Goal: Check status: Check status

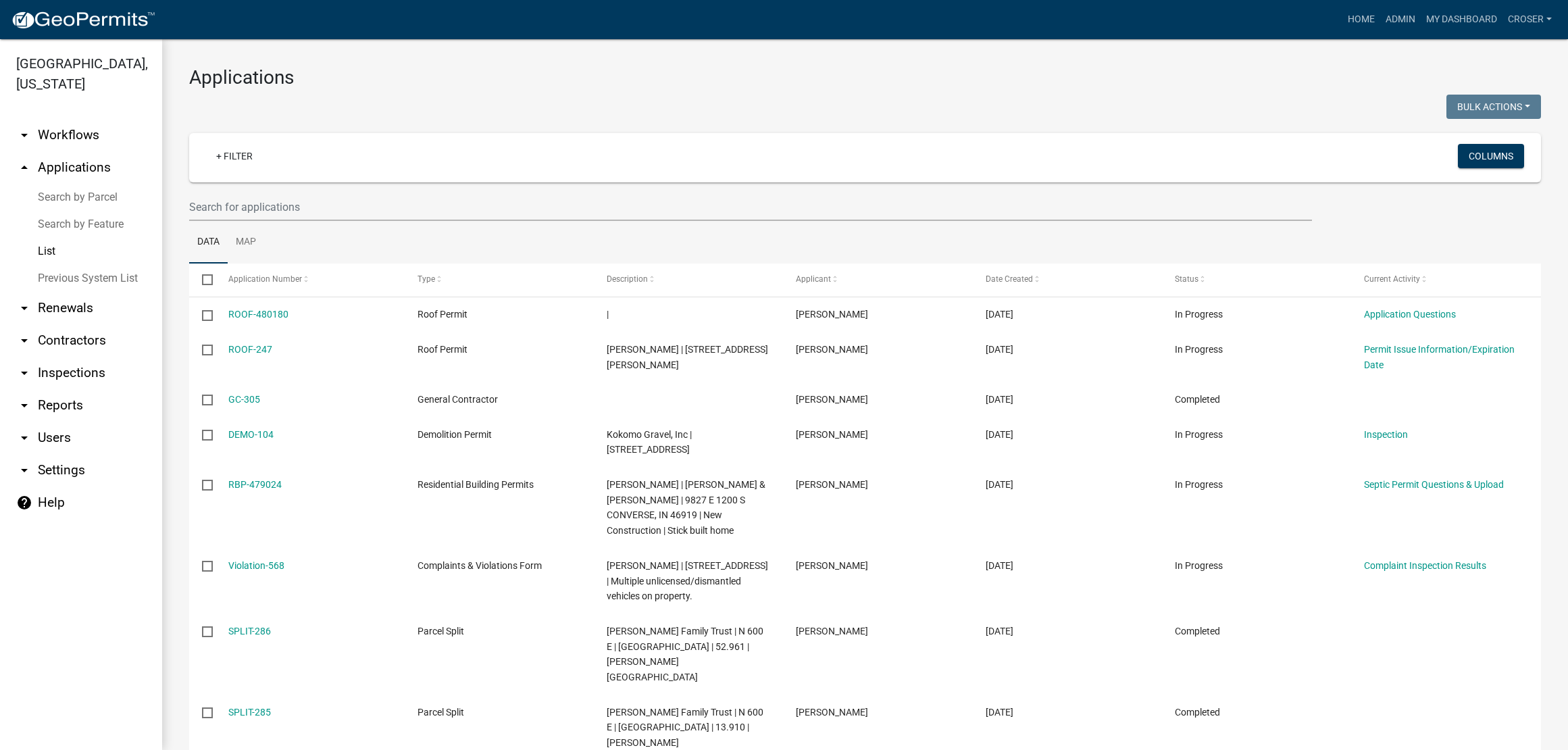
select select "3: 100"
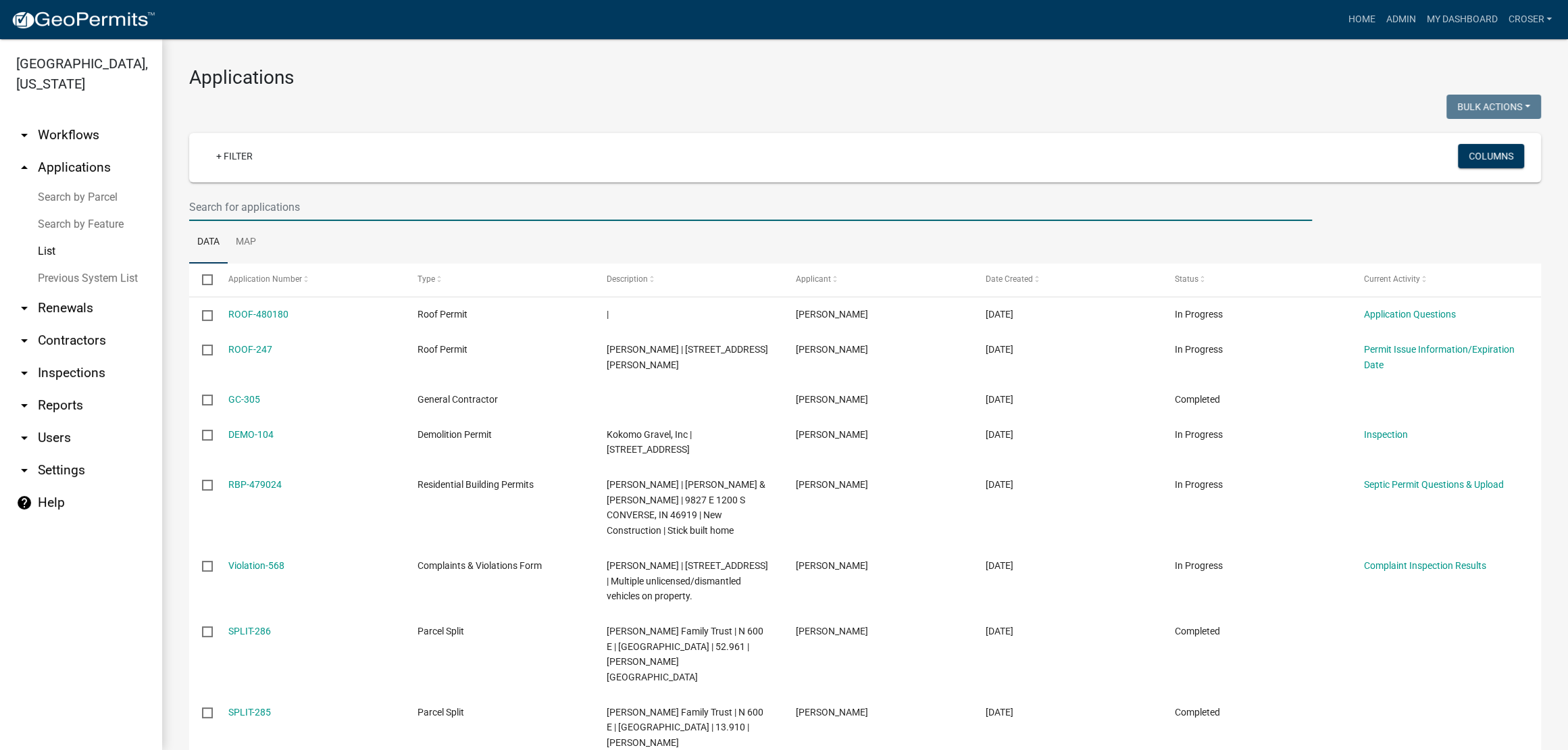
click at [345, 221] on input "text" at bounding box center [750, 206] width 1123 height 28
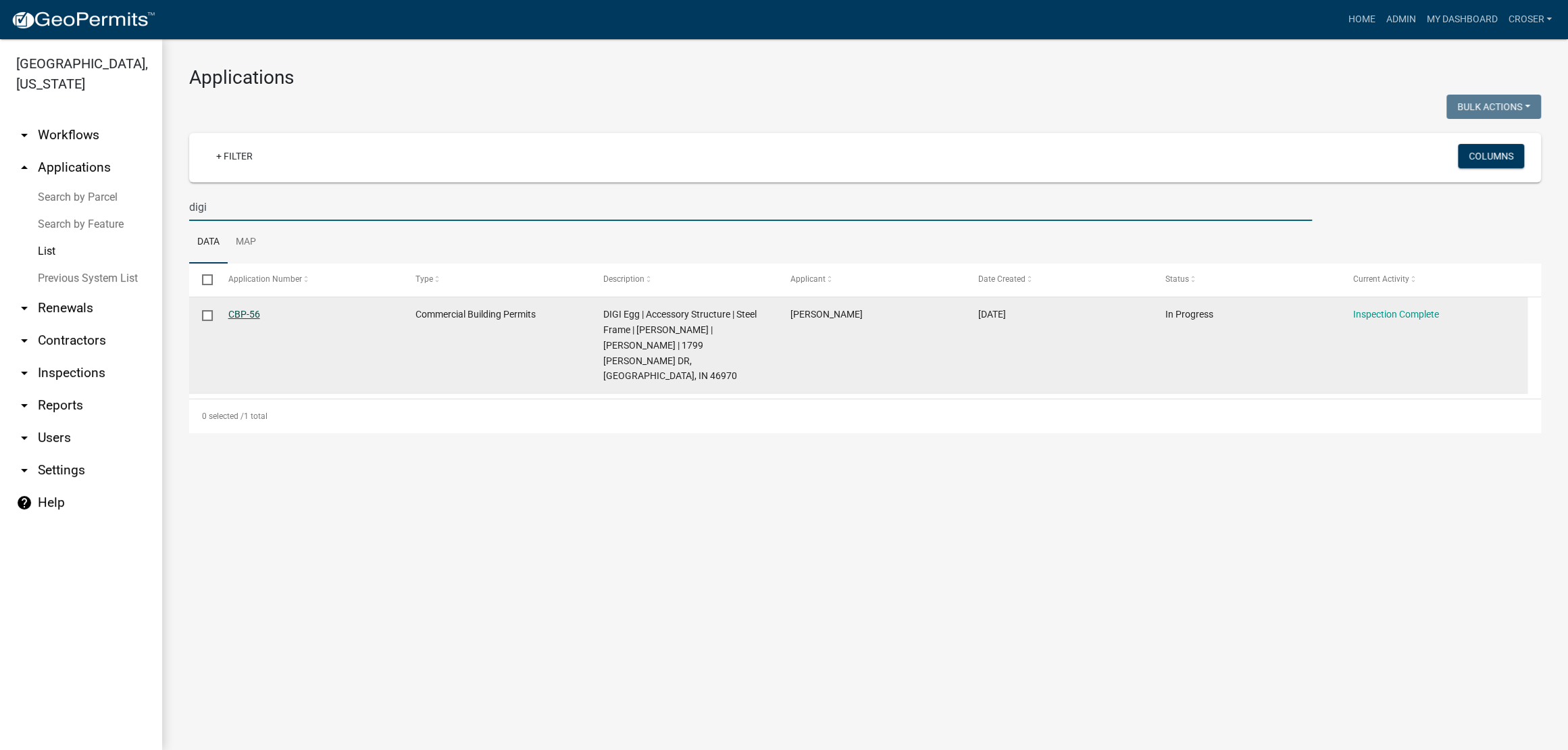
type input "digi"
click at [253, 319] on link "CBP-56" at bounding box center [244, 313] width 32 height 11
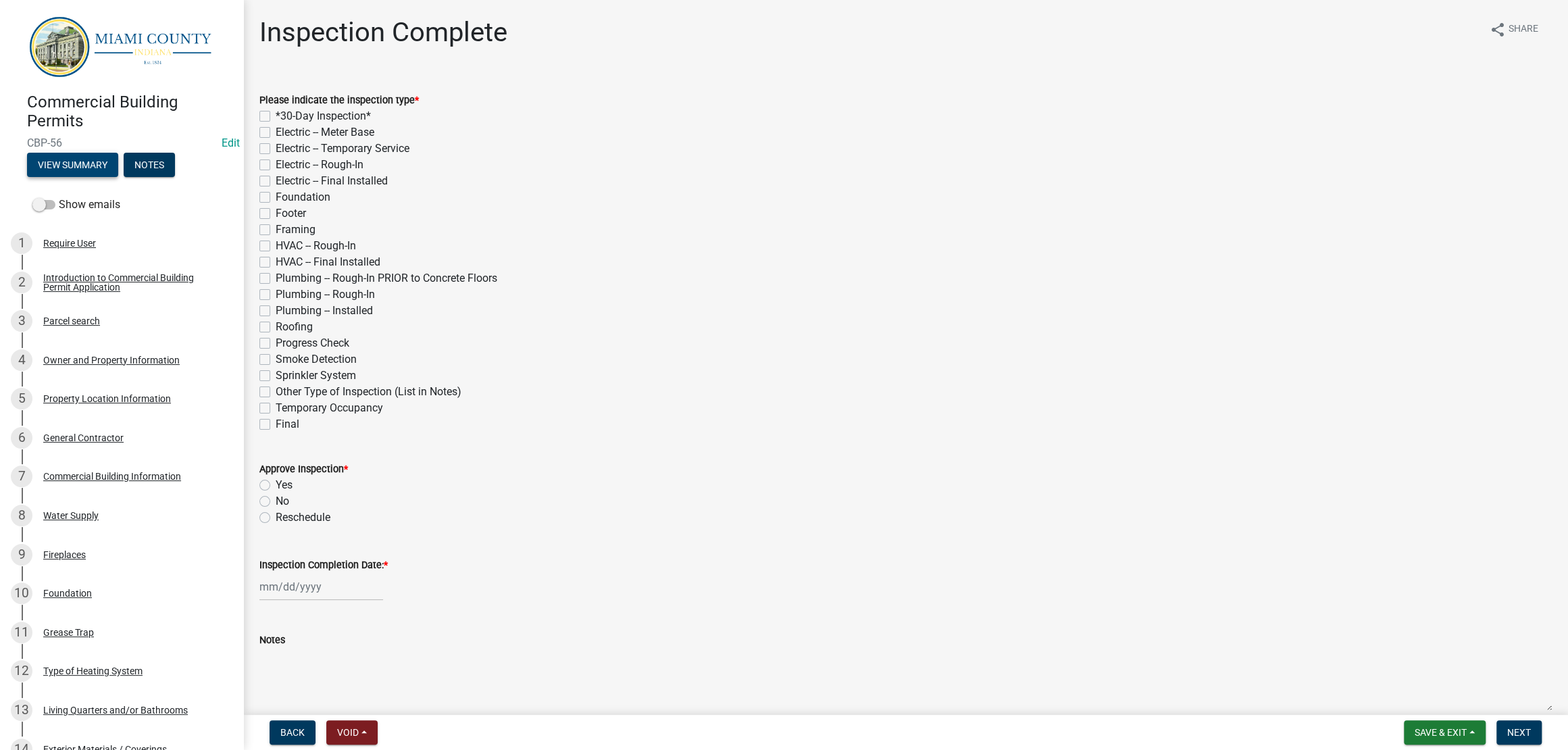
click at [98, 177] on button "View Summary" at bounding box center [72, 164] width 91 height 24
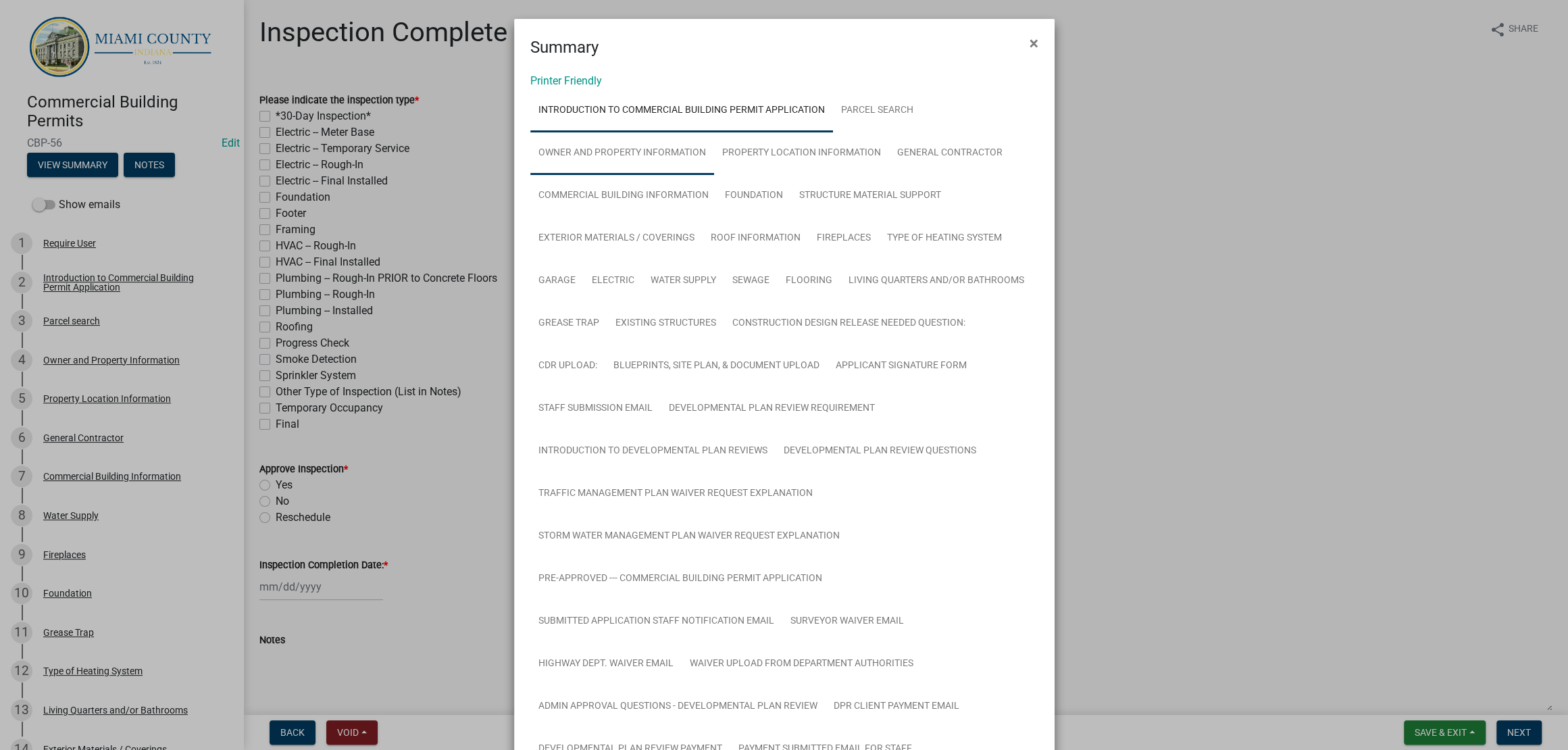
click at [665, 175] on link "Owner and Property Information" at bounding box center [622, 153] width 183 height 43
click at [717, 218] on link "Commercial Building Information" at bounding box center [623, 195] width 186 height 43
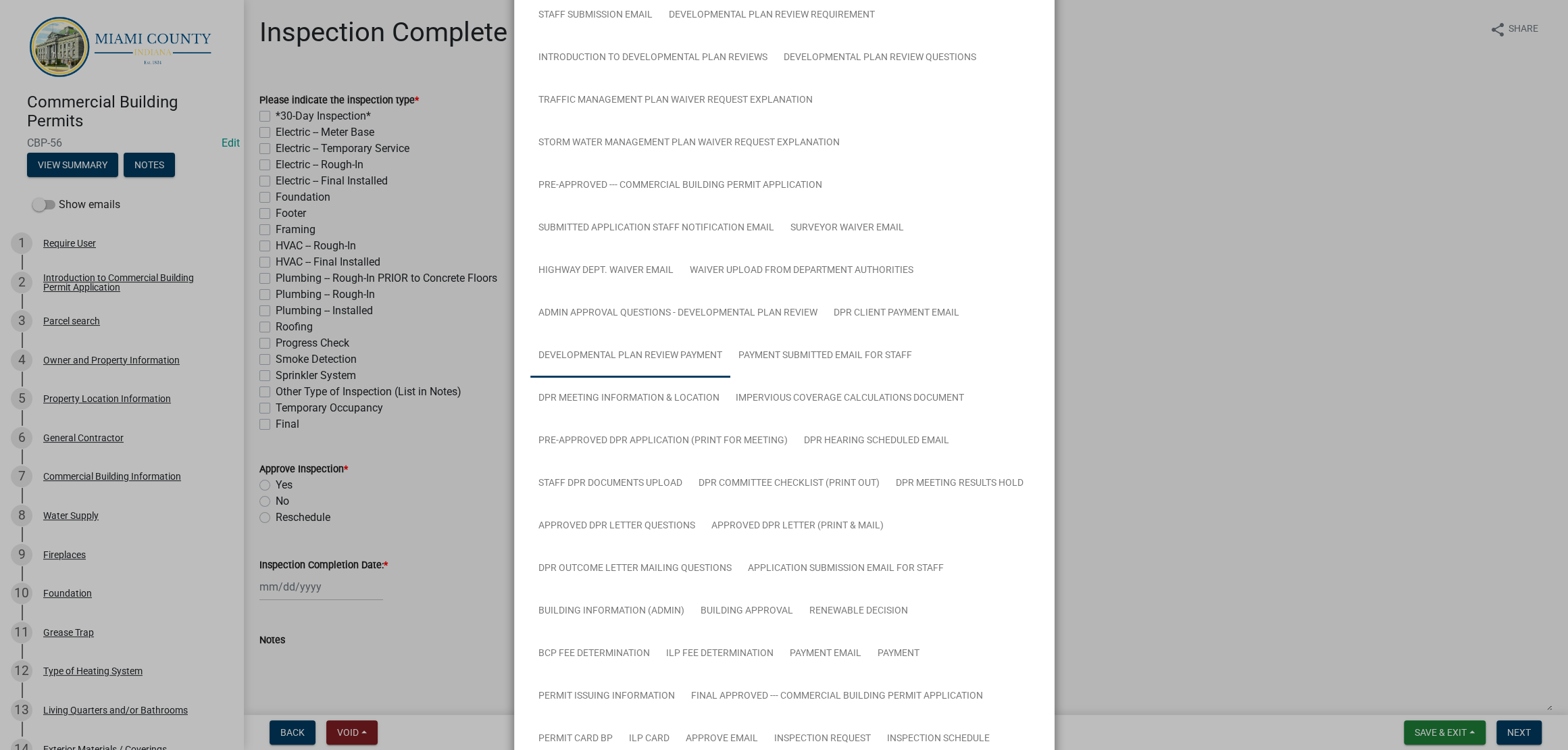
scroll to position [392, 0]
click at [1154, 224] on ngb-modal-window "Summary × Printer Friendly Introduction to Commercial Building Permit Applicati…" at bounding box center [784, 375] width 1568 height 750
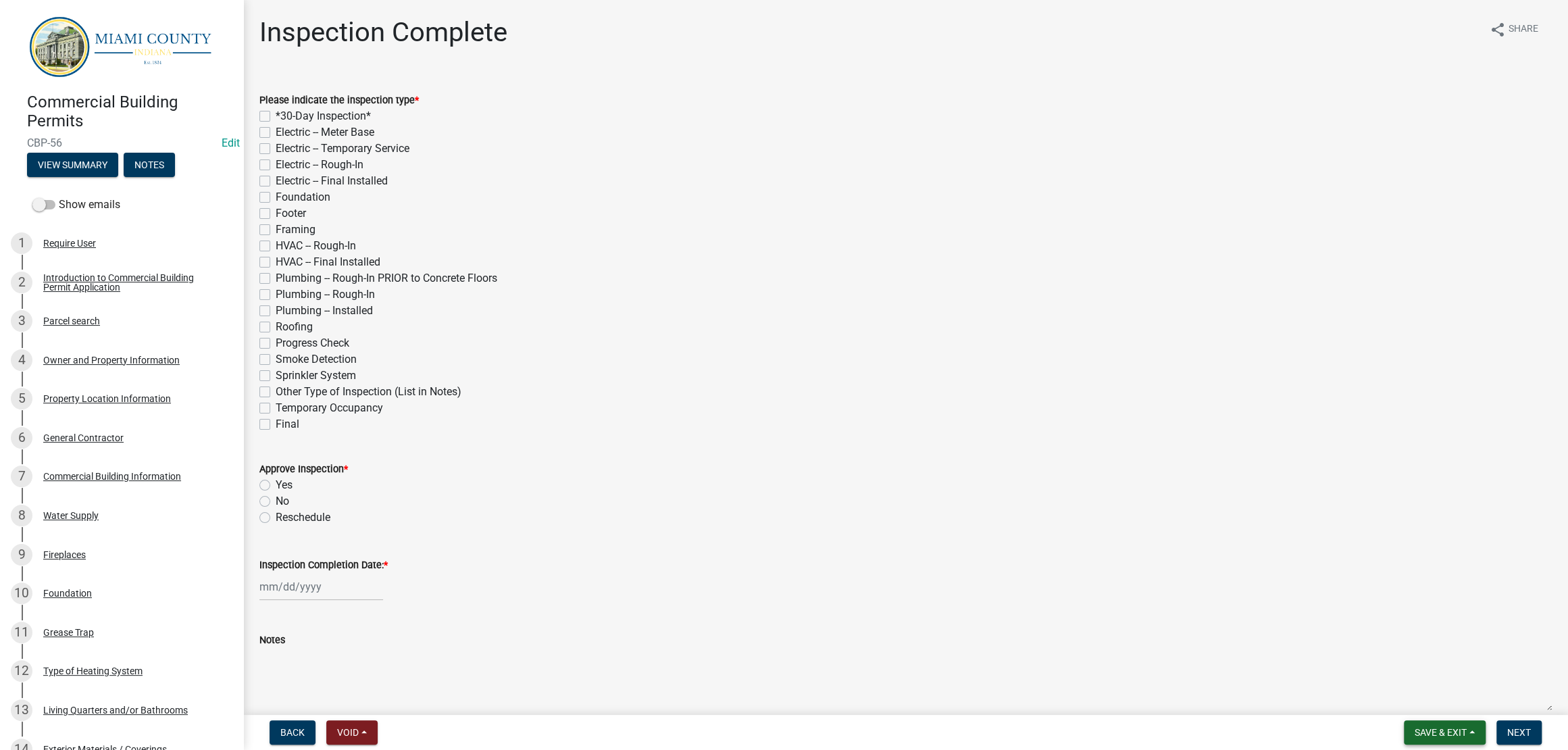
click at [1435, 736] on button "Save & Exit" at bounding box center [1445, 732] width 82 height 24
click at [1422, 691] on button "Save & Exit" at bounding box center [1431, 691] width 108 height 32
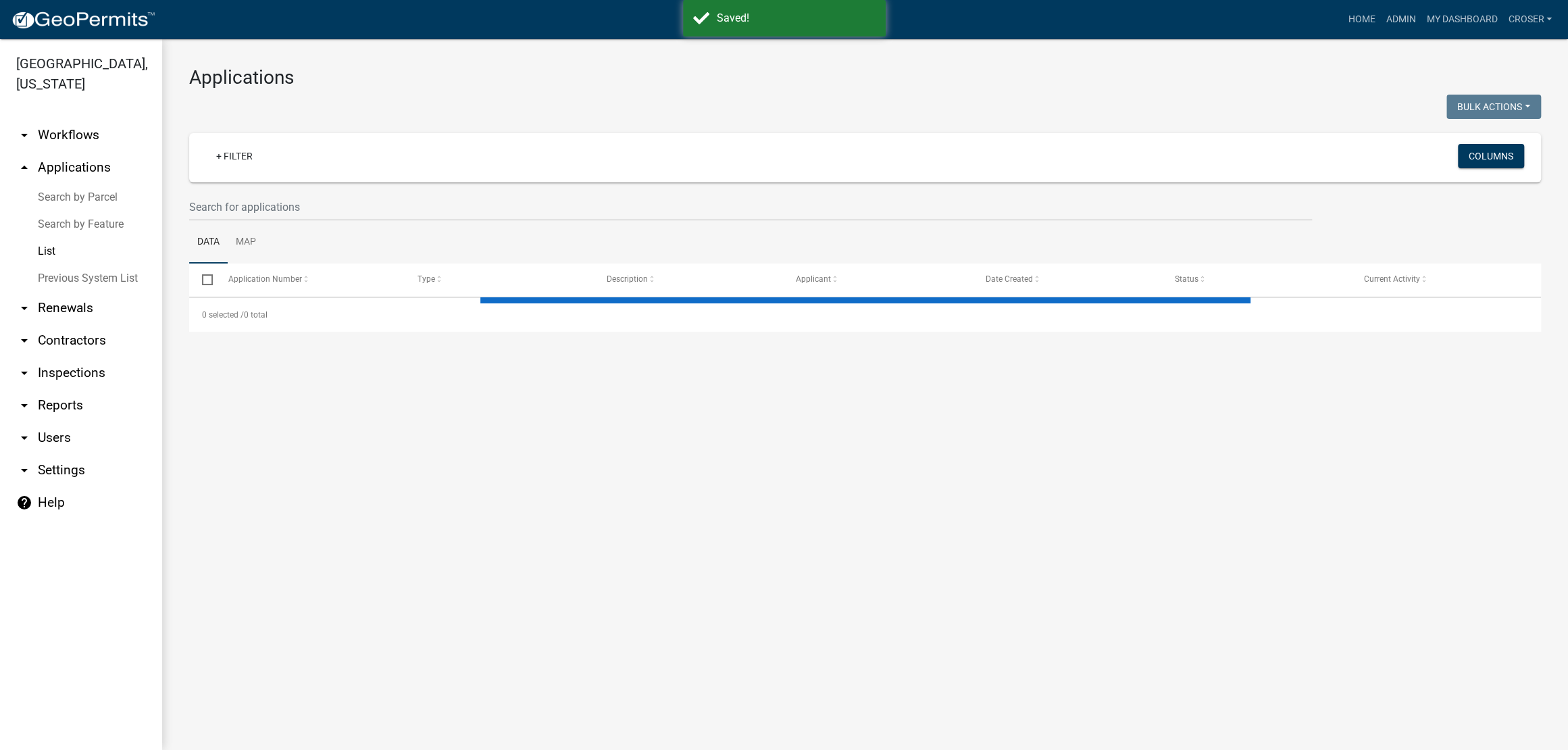
select select "3: 100"
